Goal: Browse casually

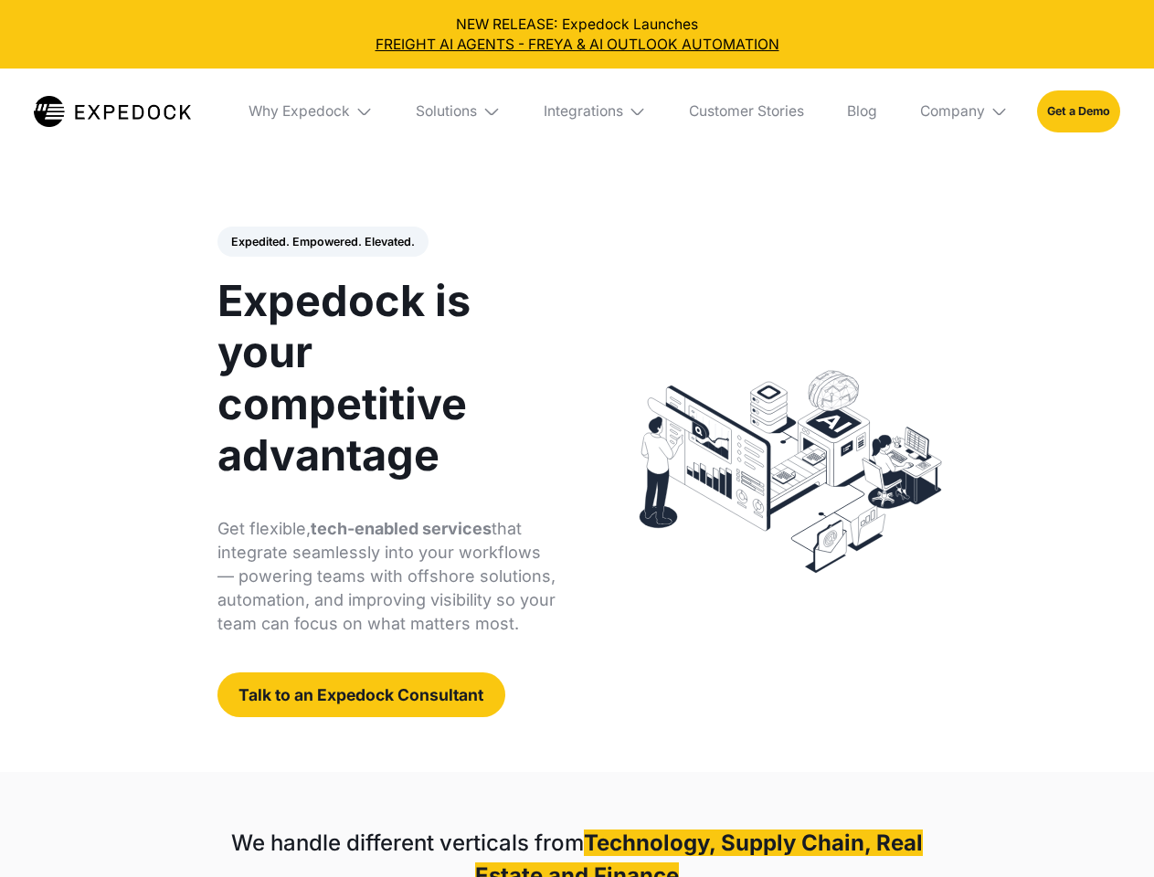
select select
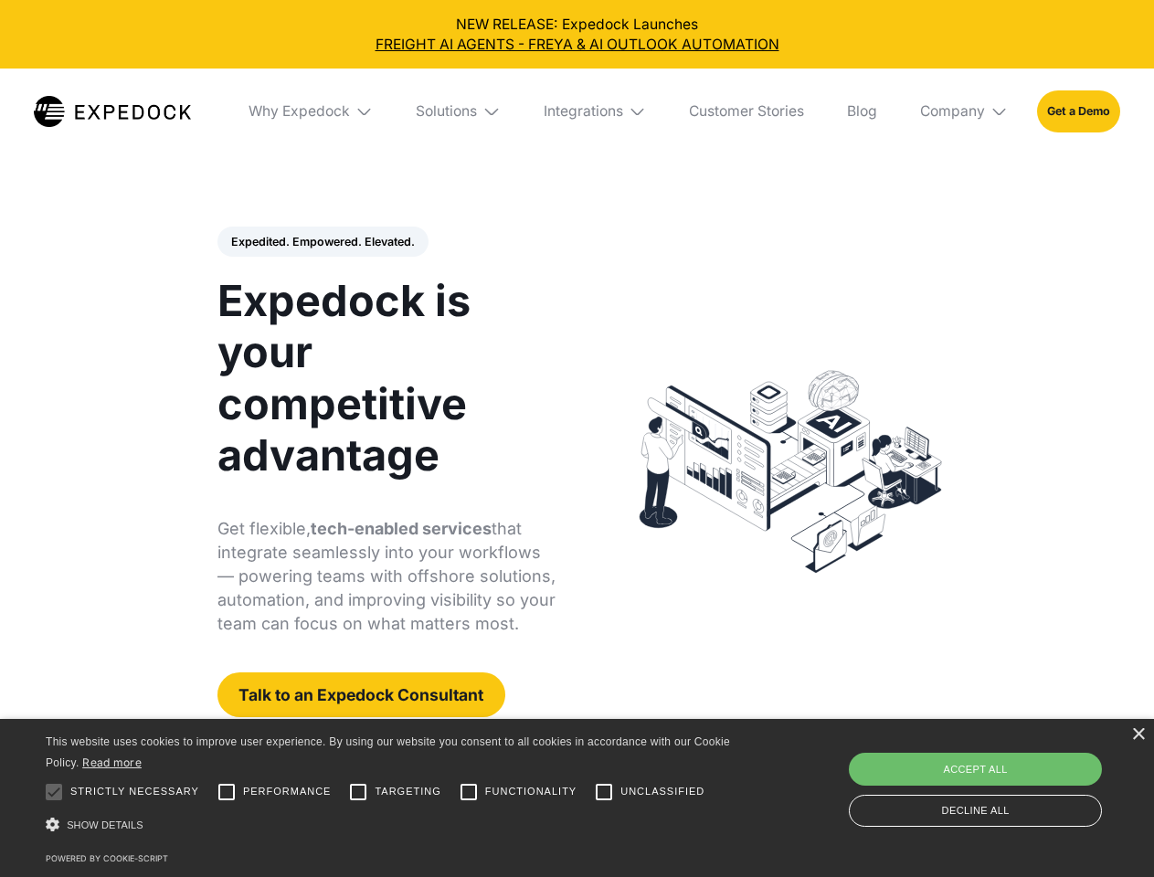
click at [577, 112] on div "Integrations" at bounding box center [584, 111] width 80 height 18
click at [312, 112] on div "Why Expedock" at bounding box center [283, 111] width 101 height 18
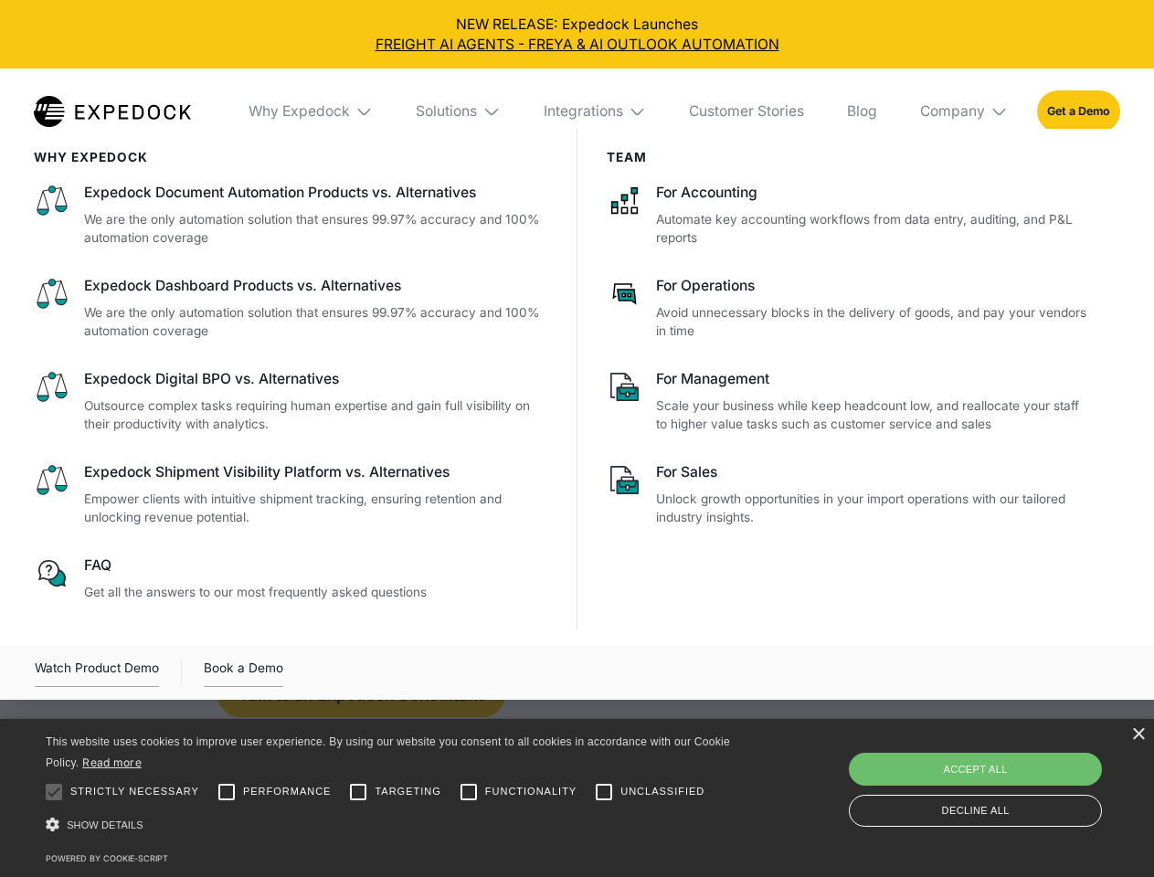
click at [460, 112] on div "Solutions" at bounding box center [446, 111] width 61 height 18
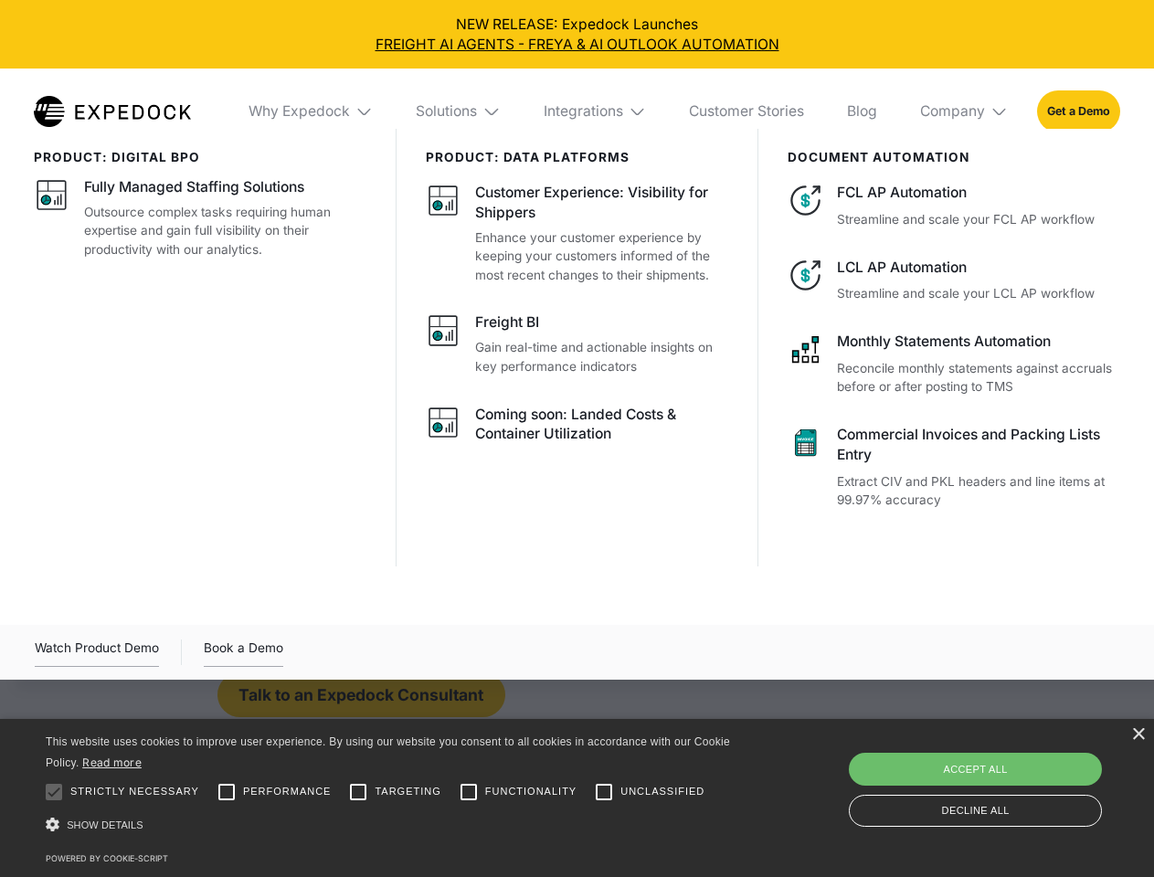
click at [596, 112] on div "Integrations" at bounding box center [584, 111] width 80 height 18
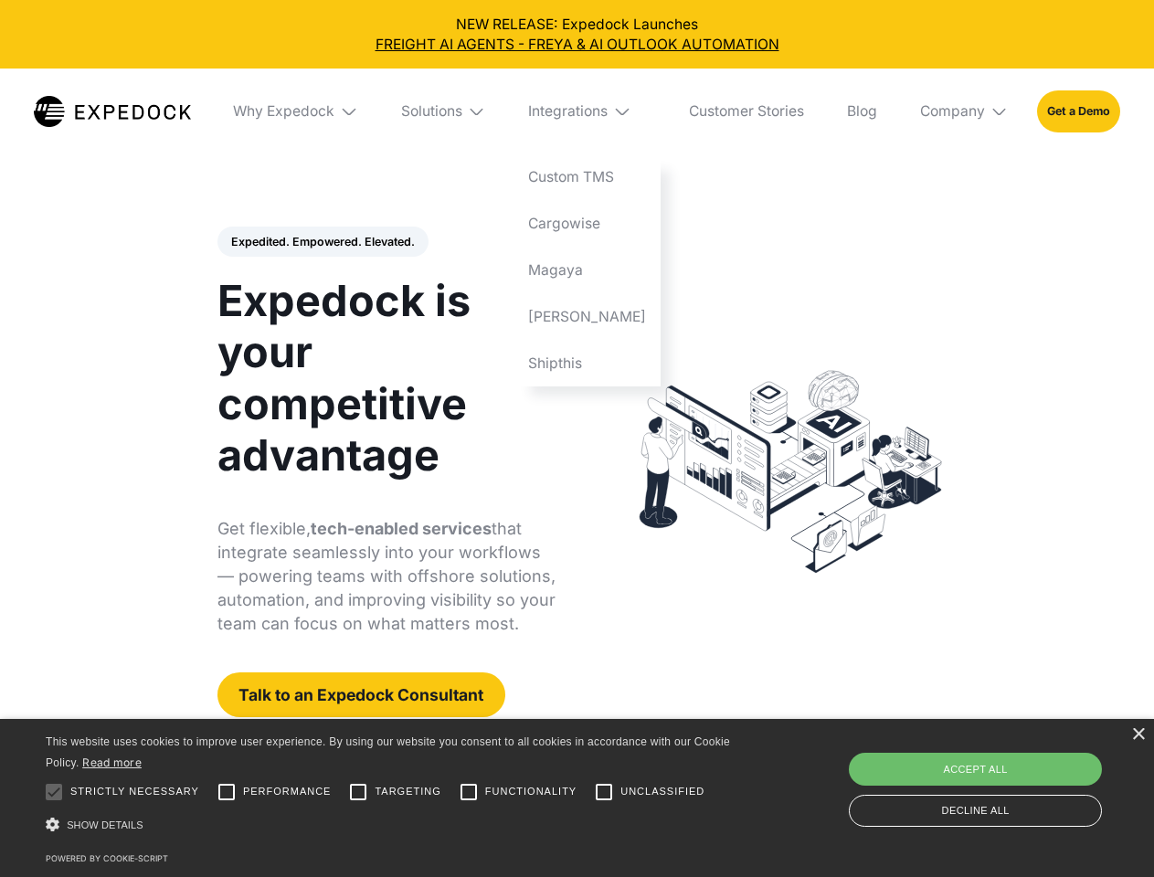
click at [965, 112] on div "Company" at bounding box center [952, 111] width 65 height 18
click at [322, 242] on div "Expedited. Empowered. Elevated. Automate Freight Document Extraction at 99.97% …" at bounding box center [387, 473] width 339 height 492
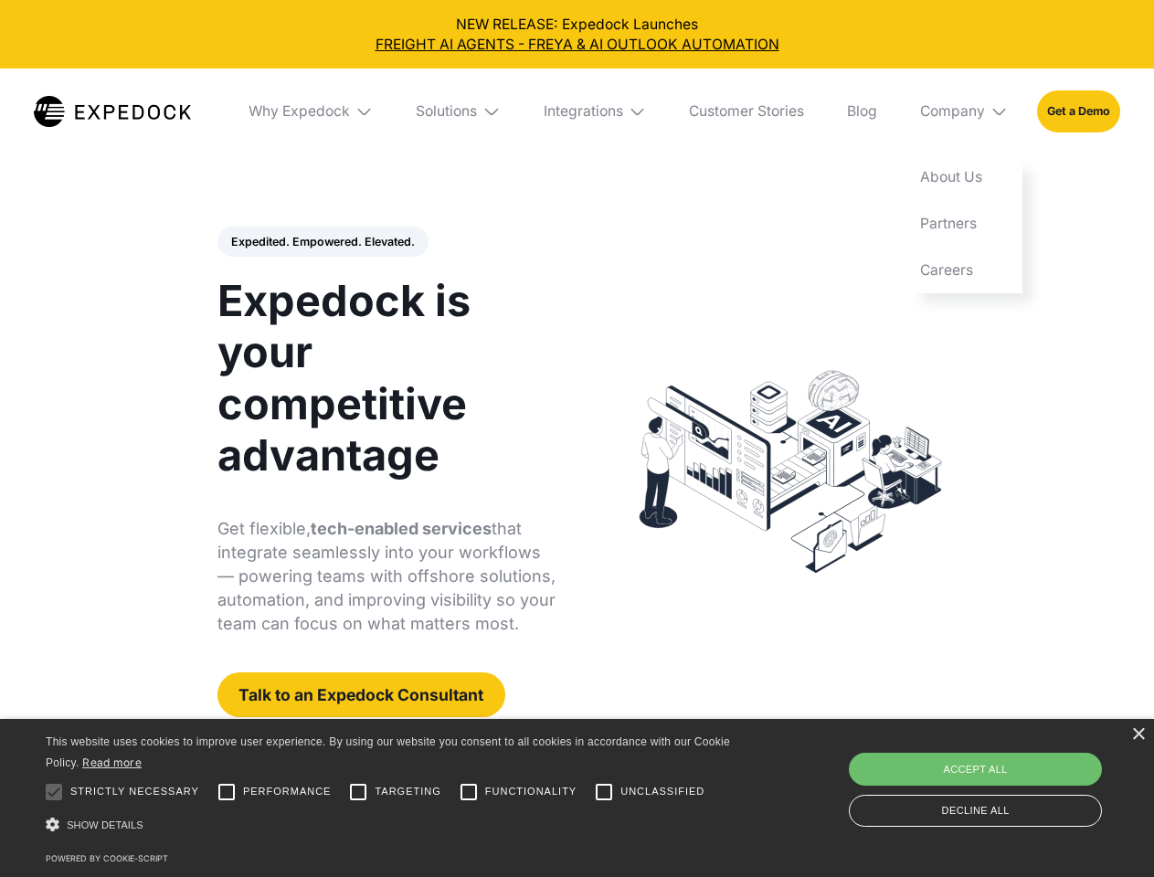
click at [54, 792] on div at bounding box center [54, 792] width 37 height 37
click at [227, 792] on input "Performance" at bounding box center [226, 792] width 37 height 37
checkbox input "true"
click at [358, 792] on input "Targeting" at bounding box center [358, 792] width 37 height 37
checkbox input "true"
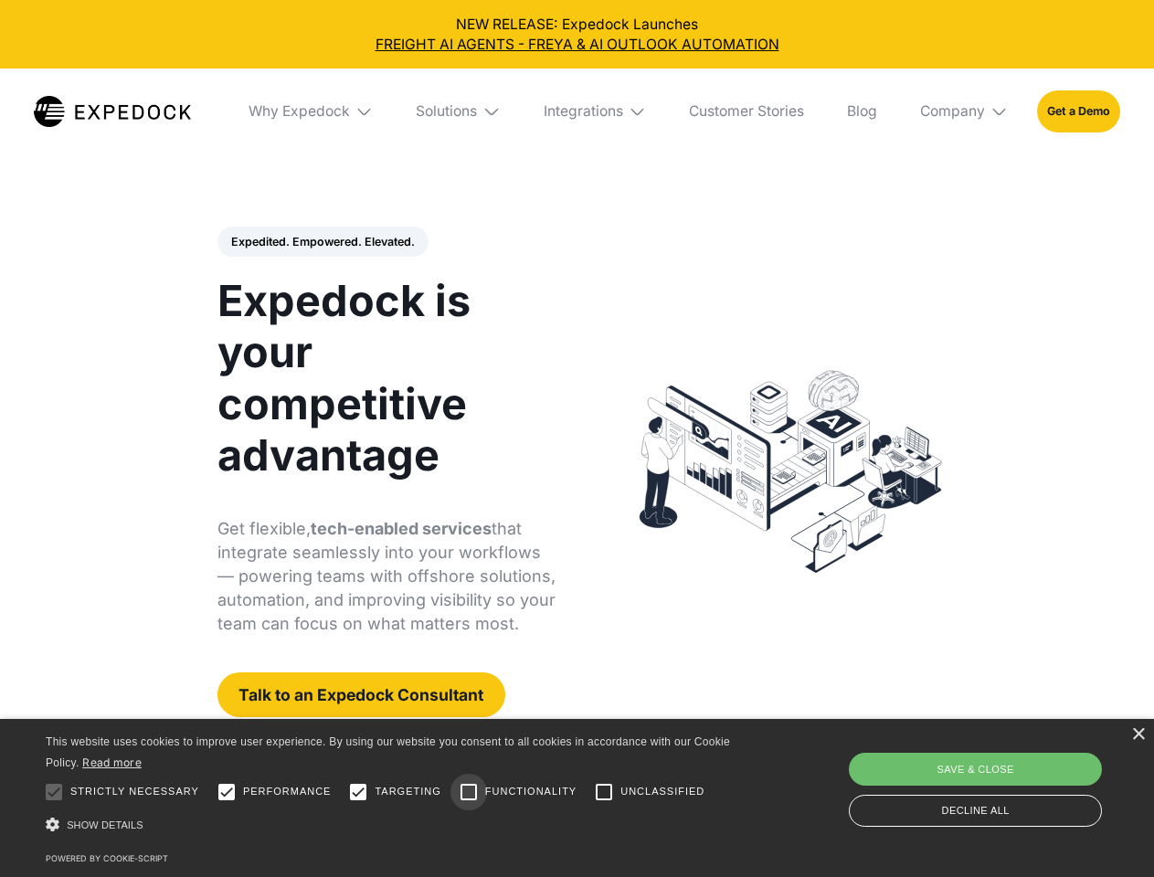
click at [469, 792] on input "Functionality" at bounding box center [469, 792] width 37 height 37
checkbox input "true"
